Goal: Navigation & Orientation: Find specific page/section

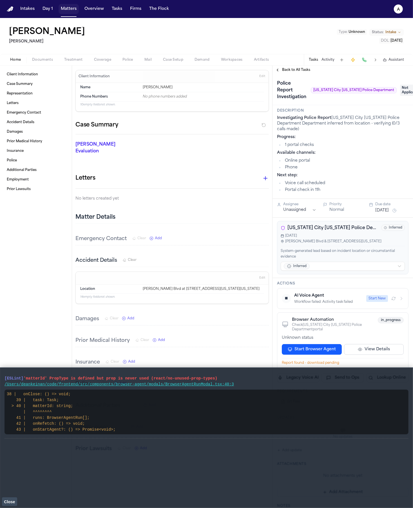
click at [69, 8] on button "Matters" at bounding box center [69, 9] width 20 height 10
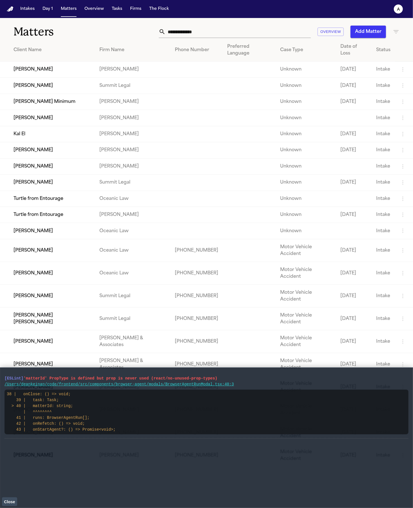
click at [38, 63] on td "[PERSON_NAME]" at bounding box center [47, 70] width 95 height 16
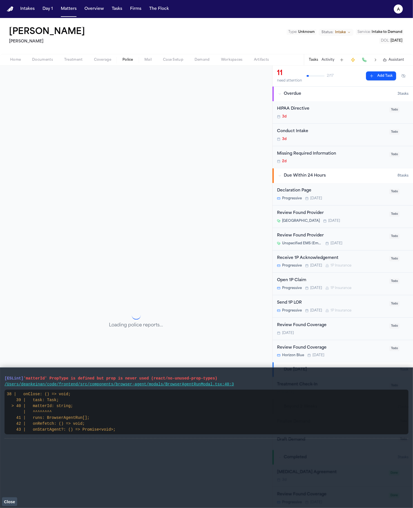
click at [132, 61] on span "Police" at bounding box center [127, 60] width 11 height 5
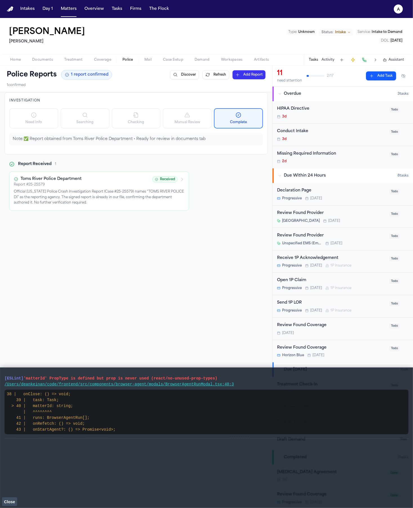
click at [96, 198] on p "Official [US_STATE] Police Crash Investigation Report (Case #25-25579) names “T…" at bounding box center [99, 197] width 170 height 17
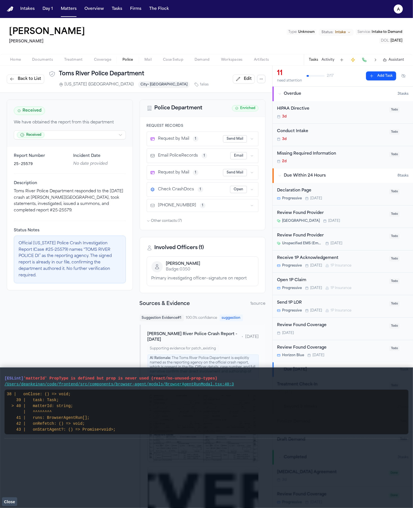
click at [124, 59] on span "Police" at bounding box center [127, 60] width 11 height 5
click at [74, 7] on button "Matters" at bounding box center [69, 9] width 20 height 10
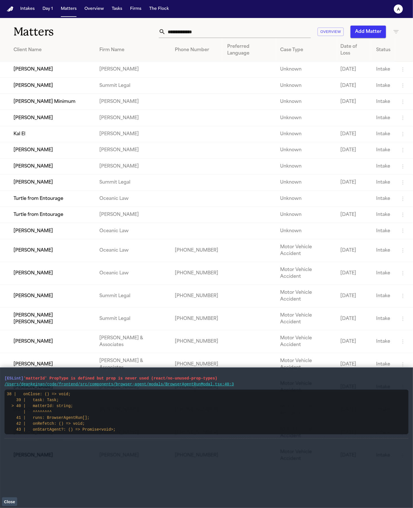
click at [52, 217] on td "Turtle from Entourage" at bounding box center [47, 215] width 95 height 16
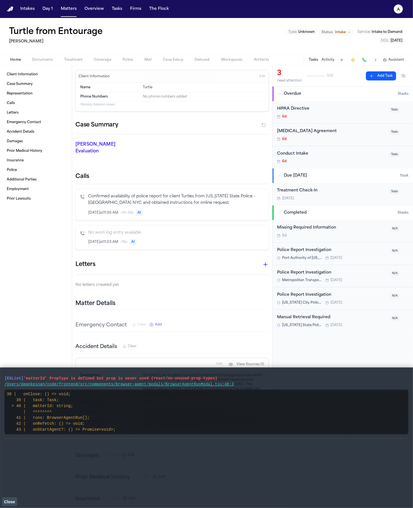
click at [143, 59] on button "Mail" at bounding box center [148, 60] width 19 height 7
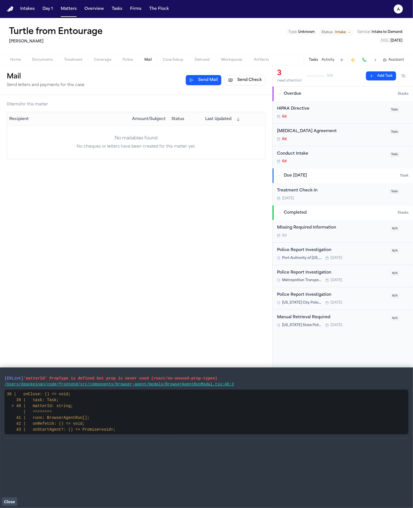
click at [127, 61] on span "Police" at bounding box center [127, 60] width 11 height 5
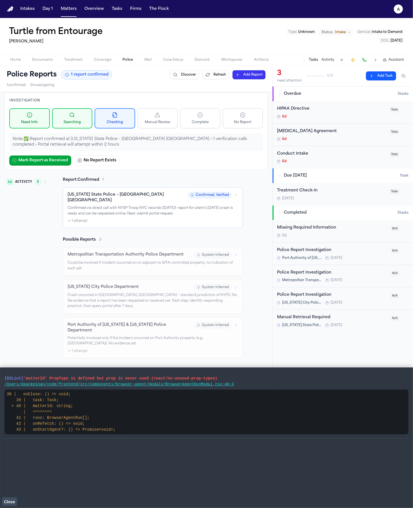
click at [129, 219] on div "✓ 1 attempt" at bounding box center [153, 221] width 170 height 5
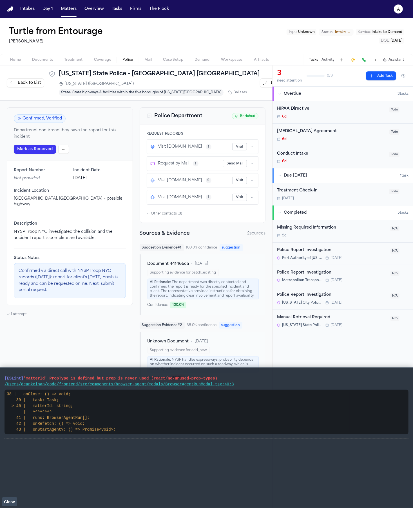
click at [250, 179] on icon "button" at bounding box center [251, 180] width 3 height 3
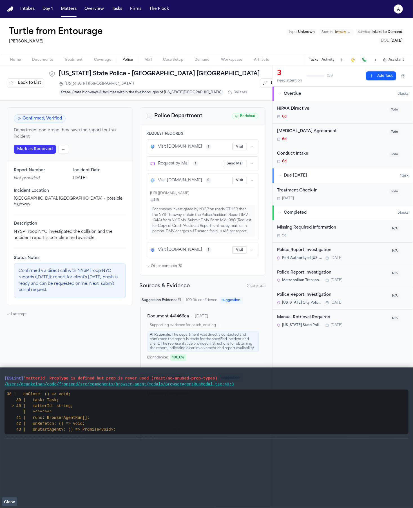
click at [250, 252] on icon "button" at bounding box center [251, 249] width 3 height 3
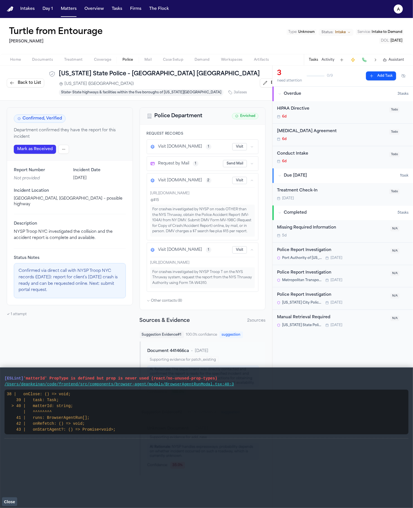
click at [250, 252] on icon "button" at bounding box center [251, 249] width 3 height 3
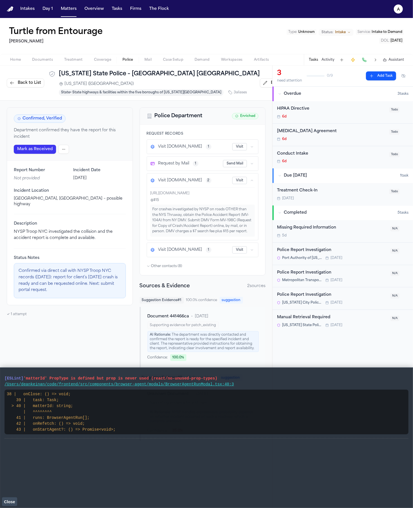
click at [250, 145] on icon "button" at bounding box center [251, 146] width 3 height 3
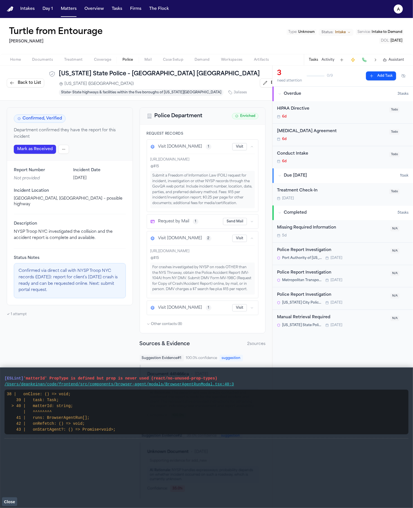
click at [250, 145] on icon "button" at bounding box center [251, 146] width 3 height 3
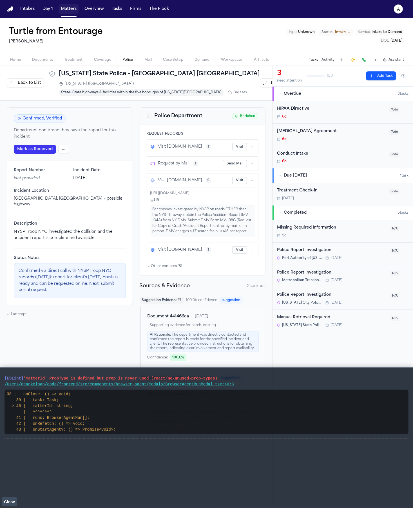
click at [66, 8] on button "Matters" at bounding box center [69, 9] width 20 height 10
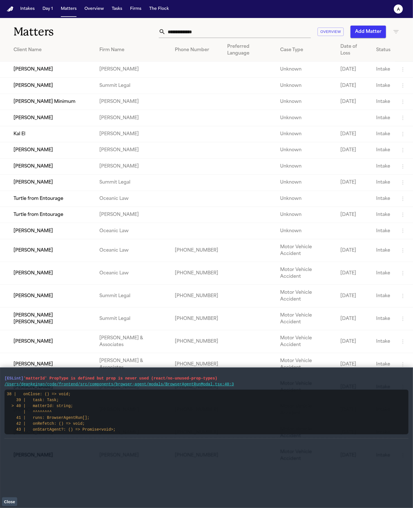
click at [50, 330] on td "[PERSON_NAME]" at bounding box center [47, 341] width 95 height 23
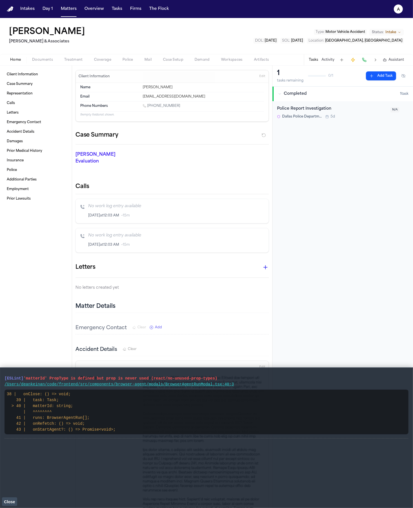
click at [127, 58] on span "Police" at bounding box center [127, 60] width 11 height 5
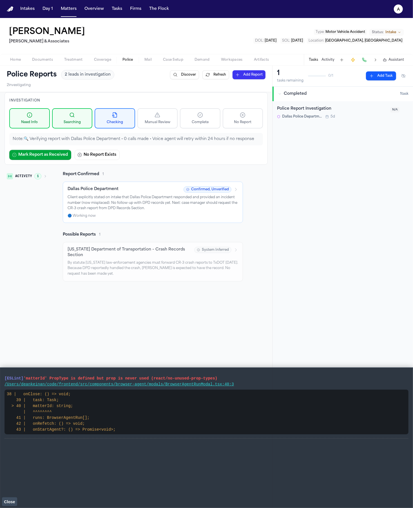
click at [224, 210] on p "Client explicitly stated on intake that Dallas Police Department responded and …" at bounding box center [153, 203] width 170 height 17
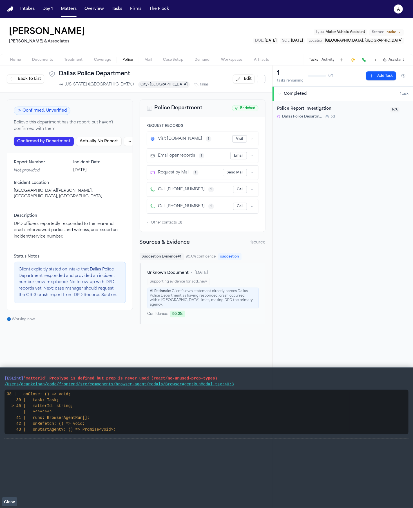
click at [250, 140] on icon "button" at bounding box center [251, 138] width 3 height 3
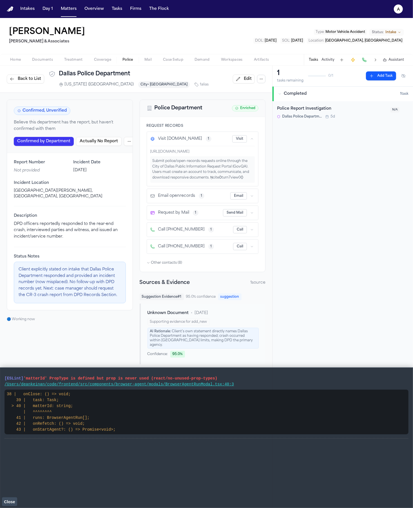
click at [203, 196] on div "Email openrecords 1" at bounding box center [190, 196] width 80 height 6
click at [250, 138] on icon "button" at bounding box center [251, 138] width 3 height 3
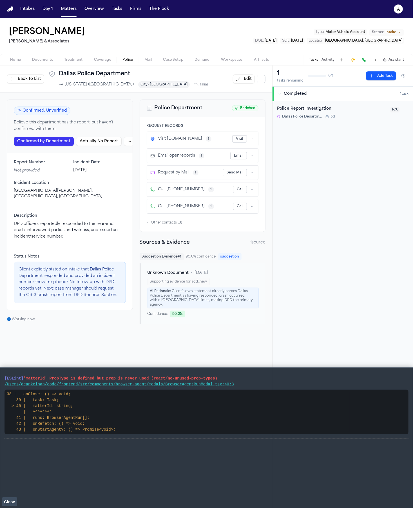
click at [60, 8] on button "Matters" at bounding box center [69, 9] width 20 height 10
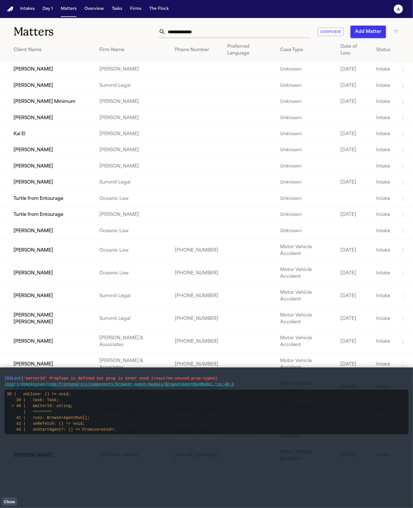
click at [7, 506] on button "Close" at bounding box center [9, 502] width 15 height 8
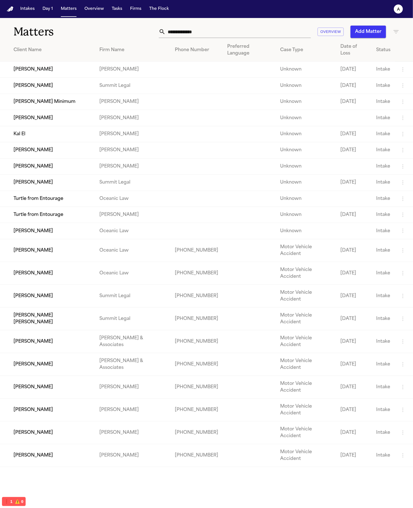
click at [44, 65] on td "[PERSON_NAME]" at bounding box center [47, 70] width 95 height 16
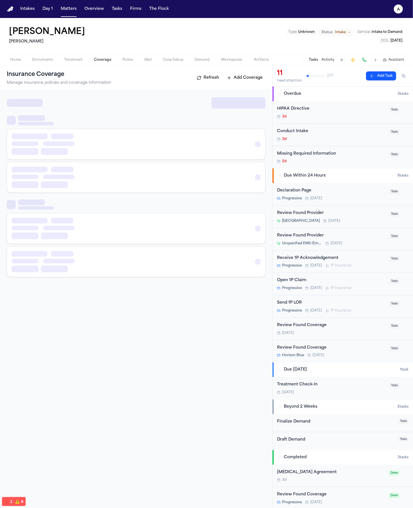
click at [111, 62] on button "Coverage" at bounding box center [102, 60] width 28 height 7
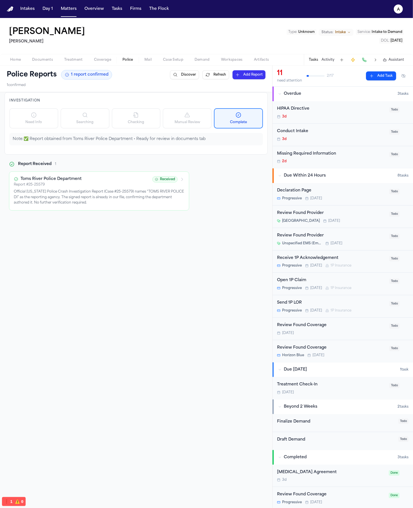
click at [123, 58] on span "Police" at bounding box center [127, 60] width 11 height 5
click at [91, 180] on div "Toms River Police Department" at bounding box center [81, 179] width 135 height 6
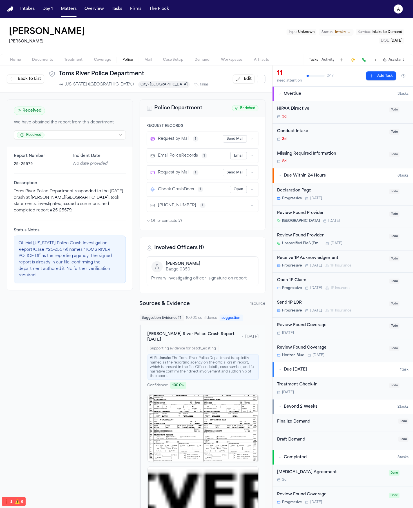
scroll to position [63, 0]
